Goal: Transaction & Acquisition: Purchase product/service

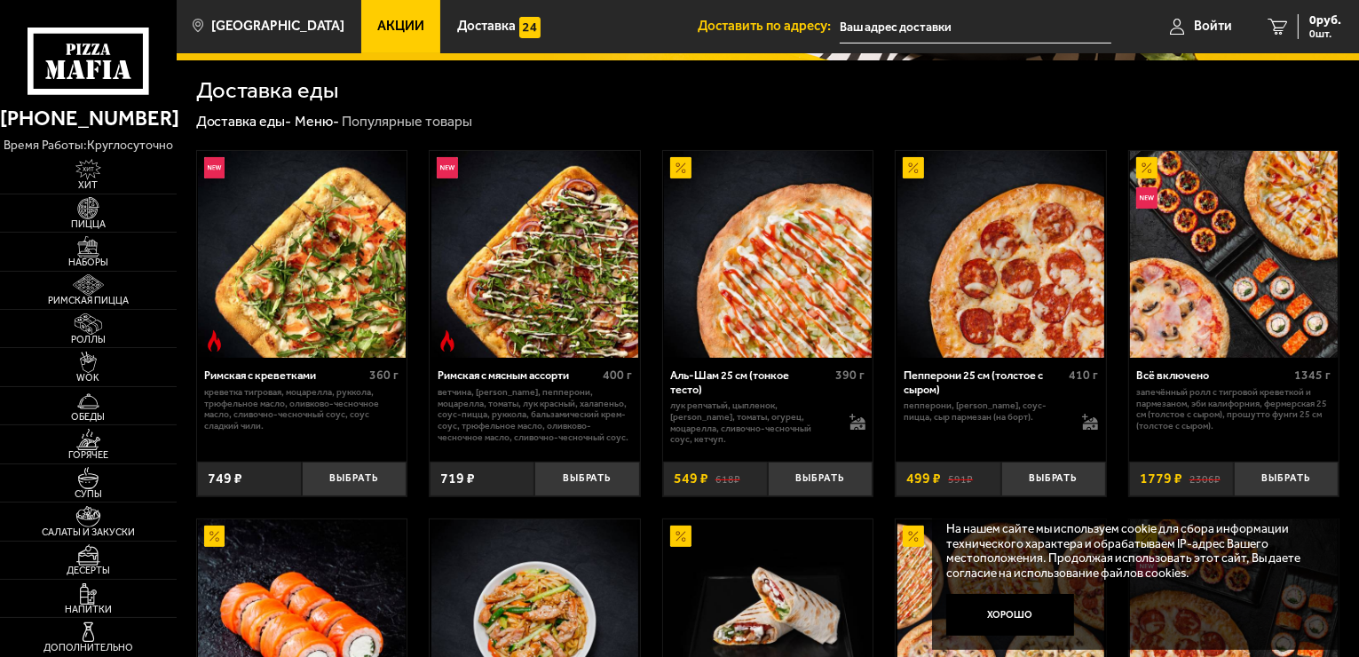
scroll to position [325, 0]
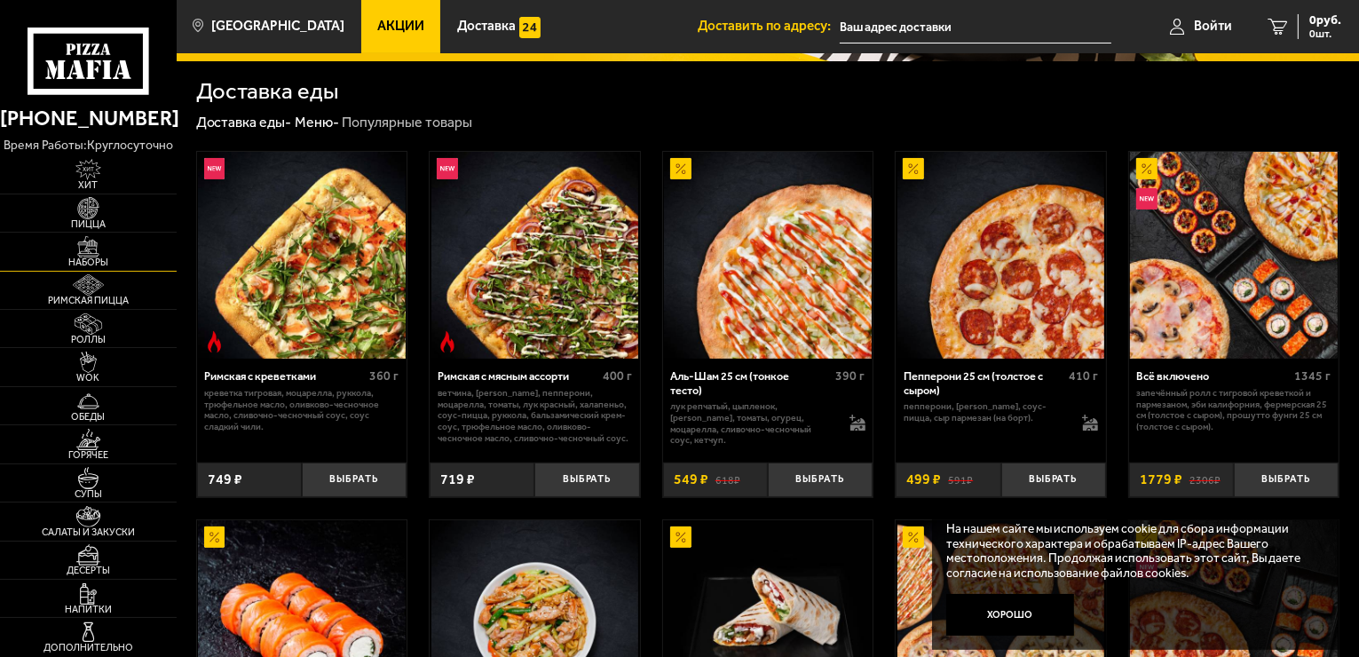
click at [102, 243] on img at bounding box center [88, 246] width 54 height 21
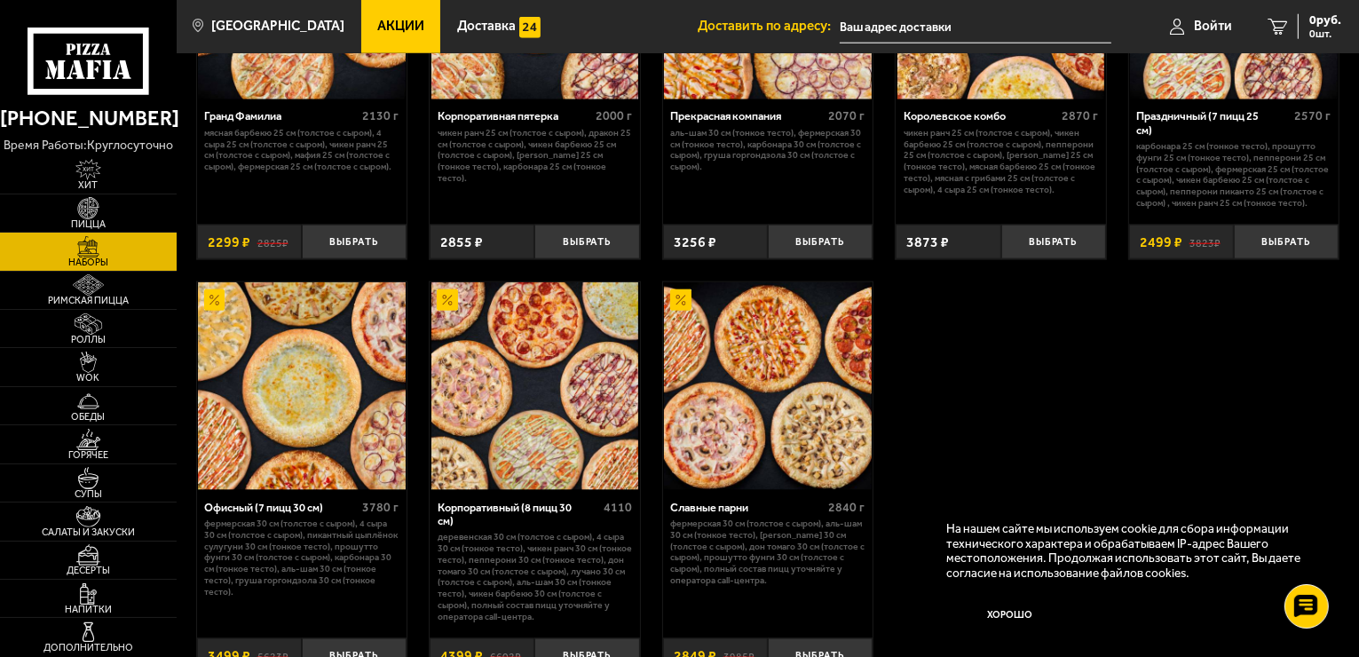
scroll to position [2070, 0]
click at [710, 405] on img at bounding box center [768, 386] width 208 height 208
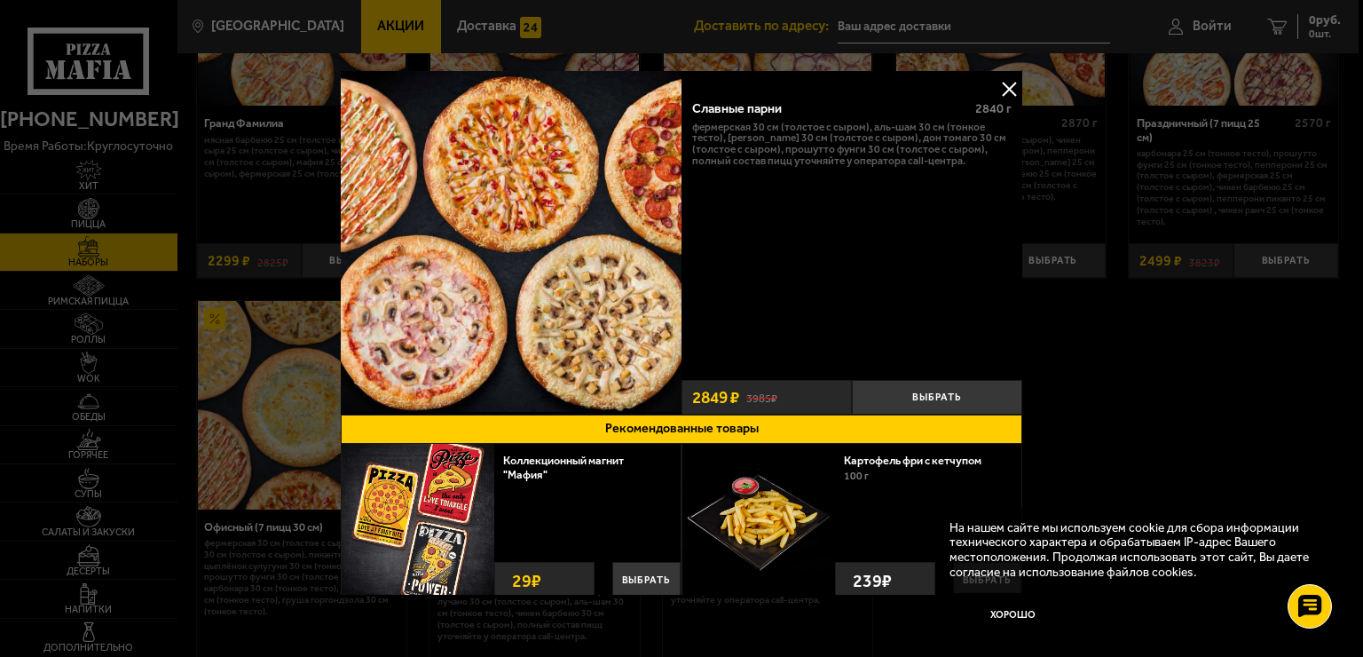
click at [1013, 85] on button at bounding box center [1009, 88] width 27 height 27
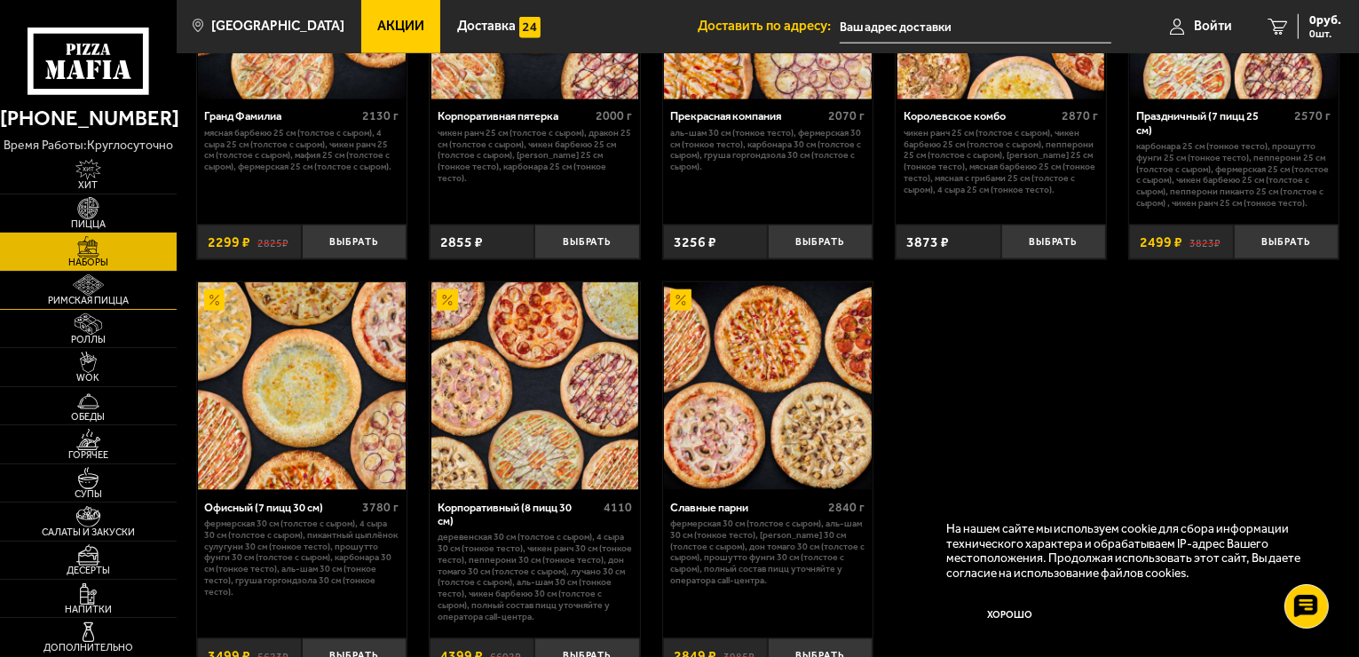
click at [71, 299] on span "Римская пицца" at bounding box center [88, 301] width 177 height 10
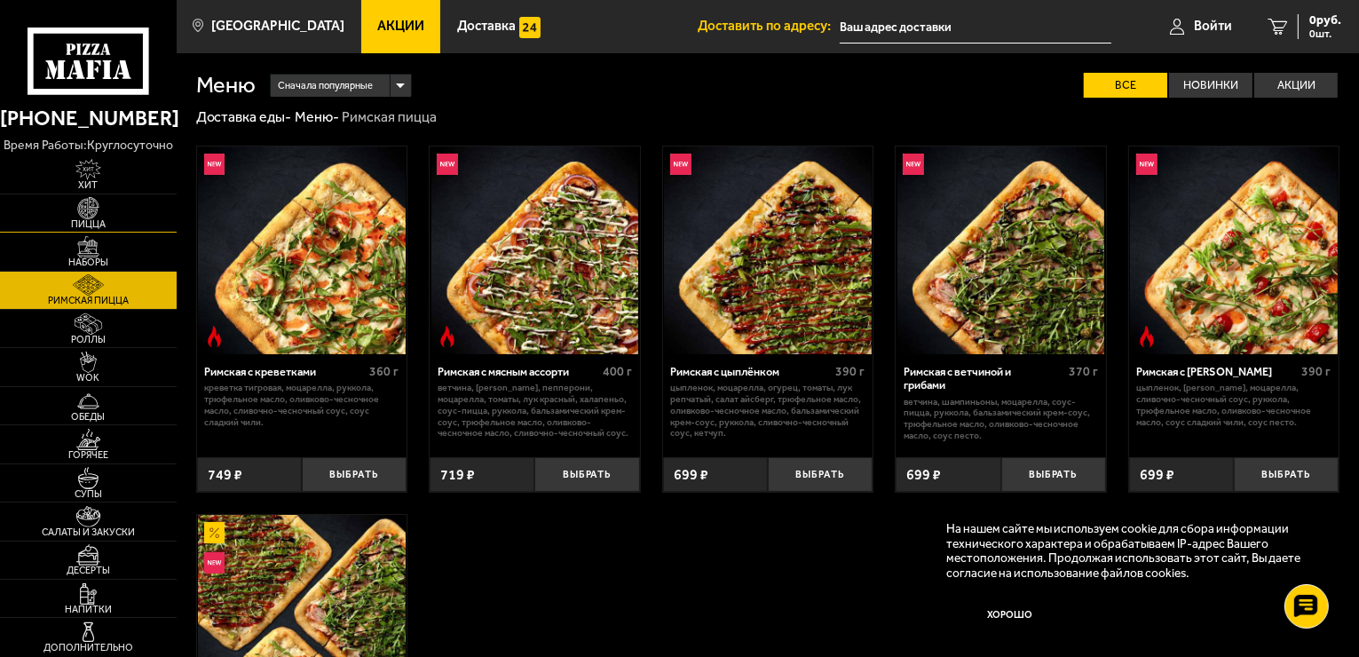
click at [96, 211] on img at bounding box center [88, 207] width 54 height 21
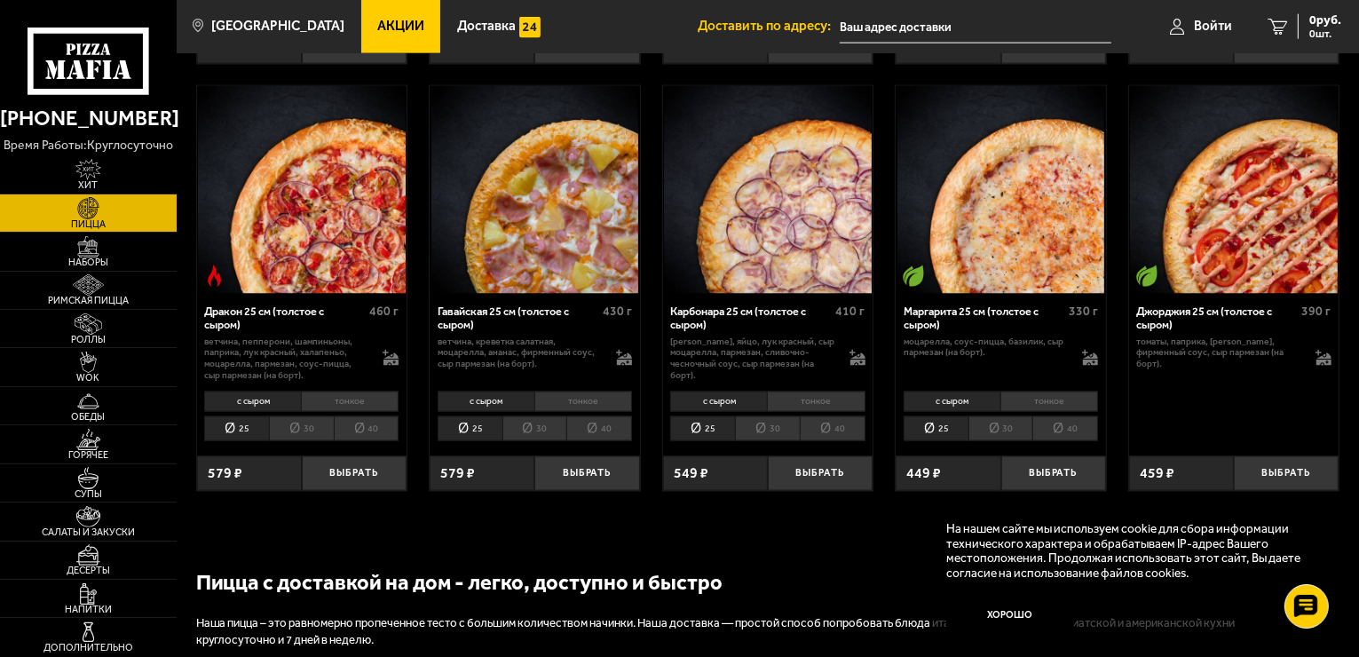
scroll to position [2709, 0]
